Goal: Transaction & Acquisition: Download file/media

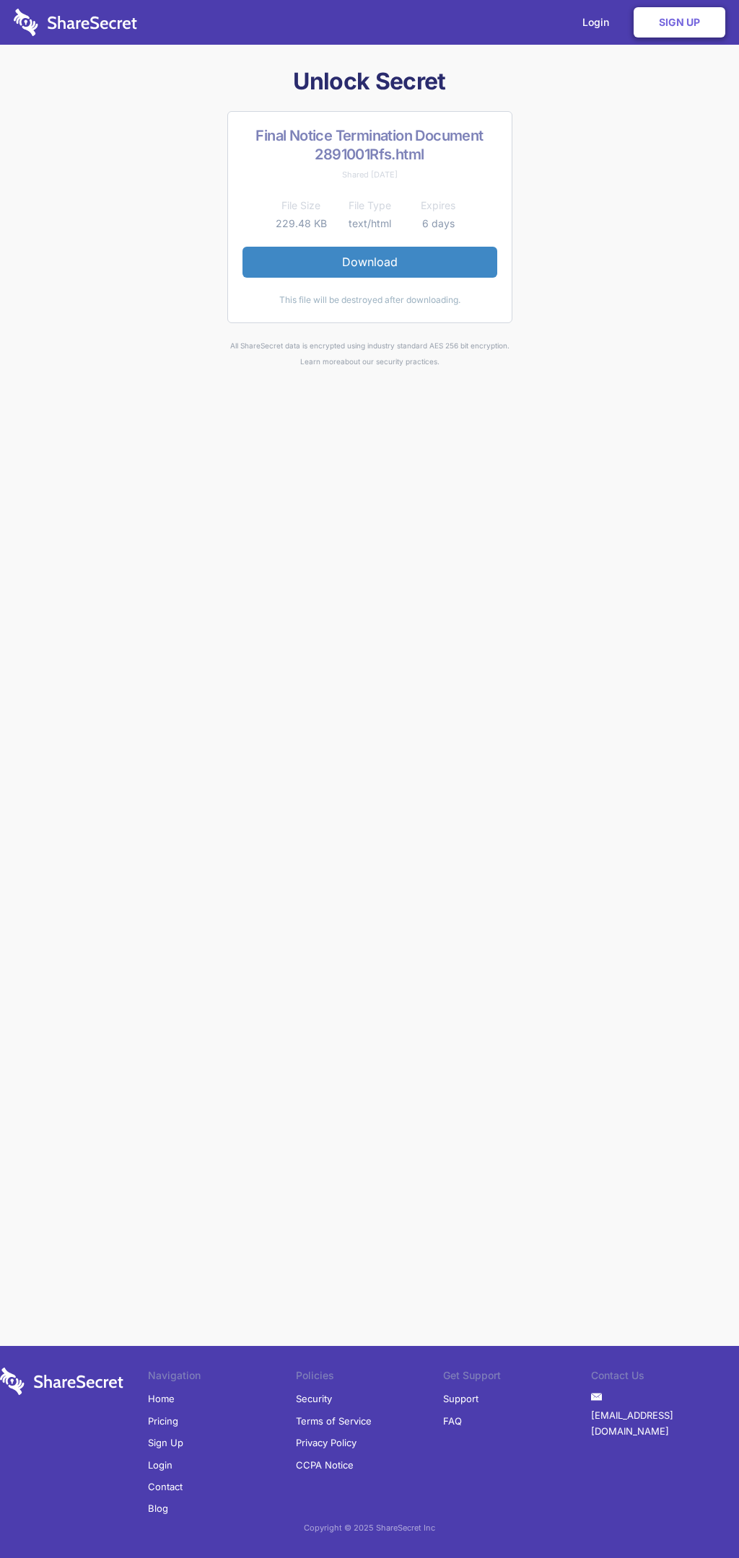
click at [369, 262] on link "Download" at bounding box center [369, 262] width 255 height 30
